Goal: Entertainment & Leisure: Consume media (video, audio)

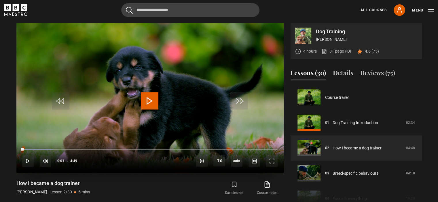
scroll to position [25, 0]
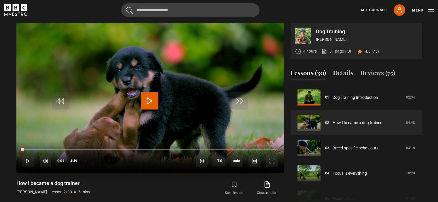
click at [153, 100] on span "Video Player" at bounding box center [149, 100] width 17 height 17
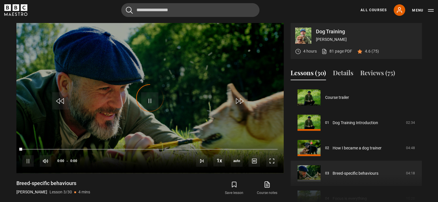
scroll to position [51, 0]
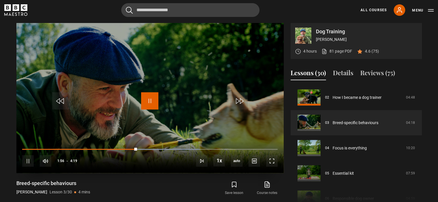
click at [150, 100] on span "Video Player" at bounding box center [149, 100] width 17 height 17
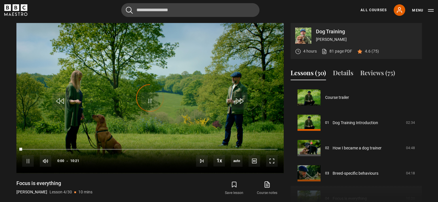
scroll to position [76, 0]
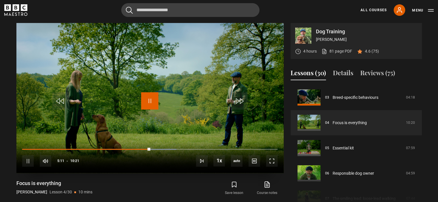
click at [149, 99] on span "Video Player" at bounding box center [149, 100] width 17 height 17
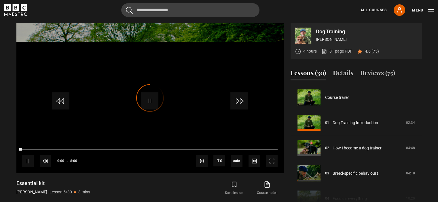
scroll to position [101, 0]
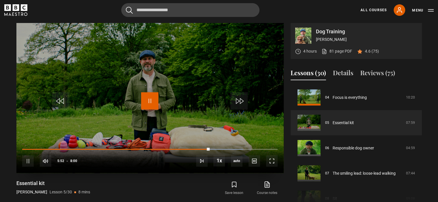
click at [153, 100] on span "Video Player" at bounding box center [149, 100] width 17 height 17
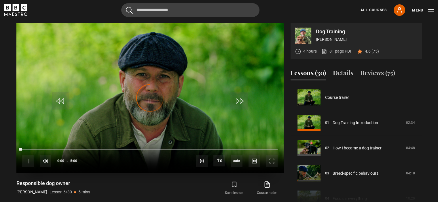
scroll to position [127, 0]
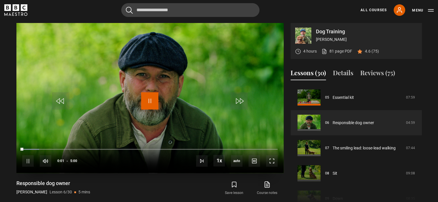
click at [148, 102] on span "Video Player" at bounding box center [149, 100] width 17 height 17
click at [150, 101] on span "Video Player" at bounding box center [149, 100] width 17 height 17
